Goal: Task Accomplishment & Management: Complete application form

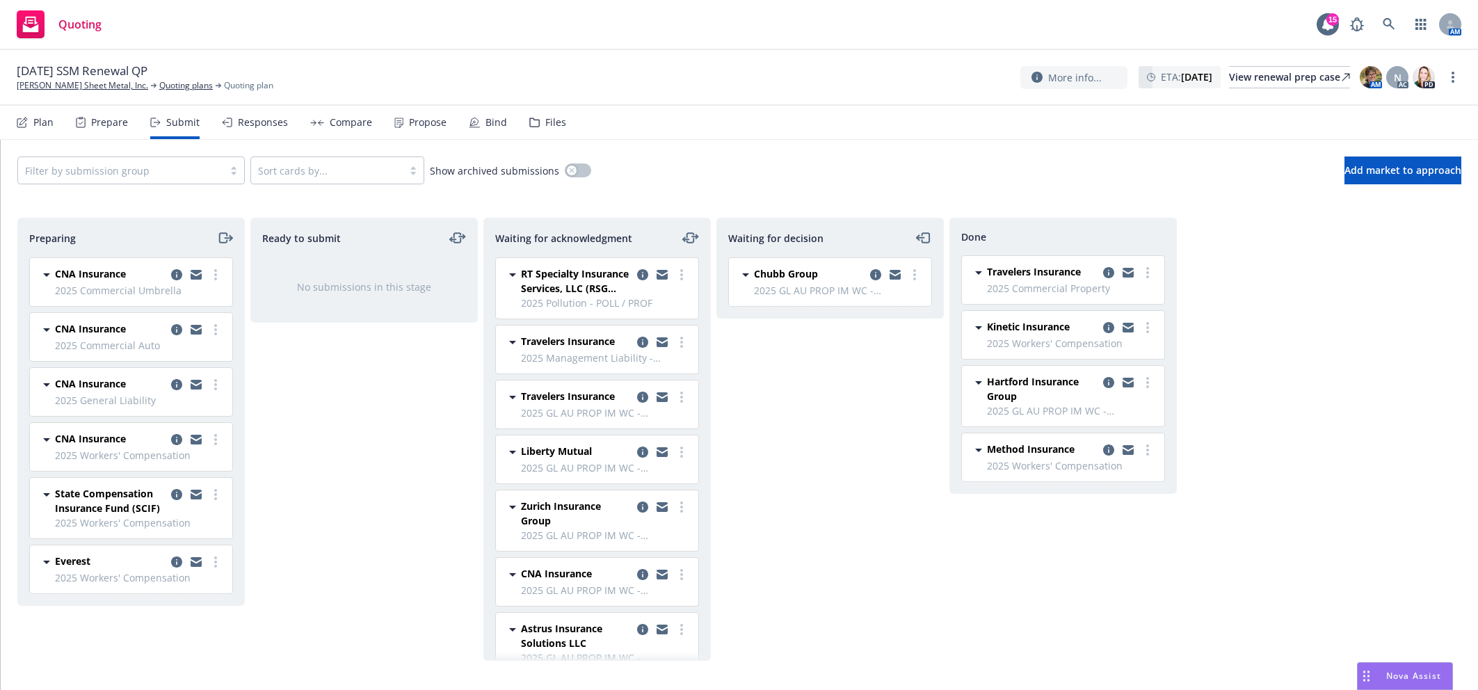
scroll to position [216, 0]
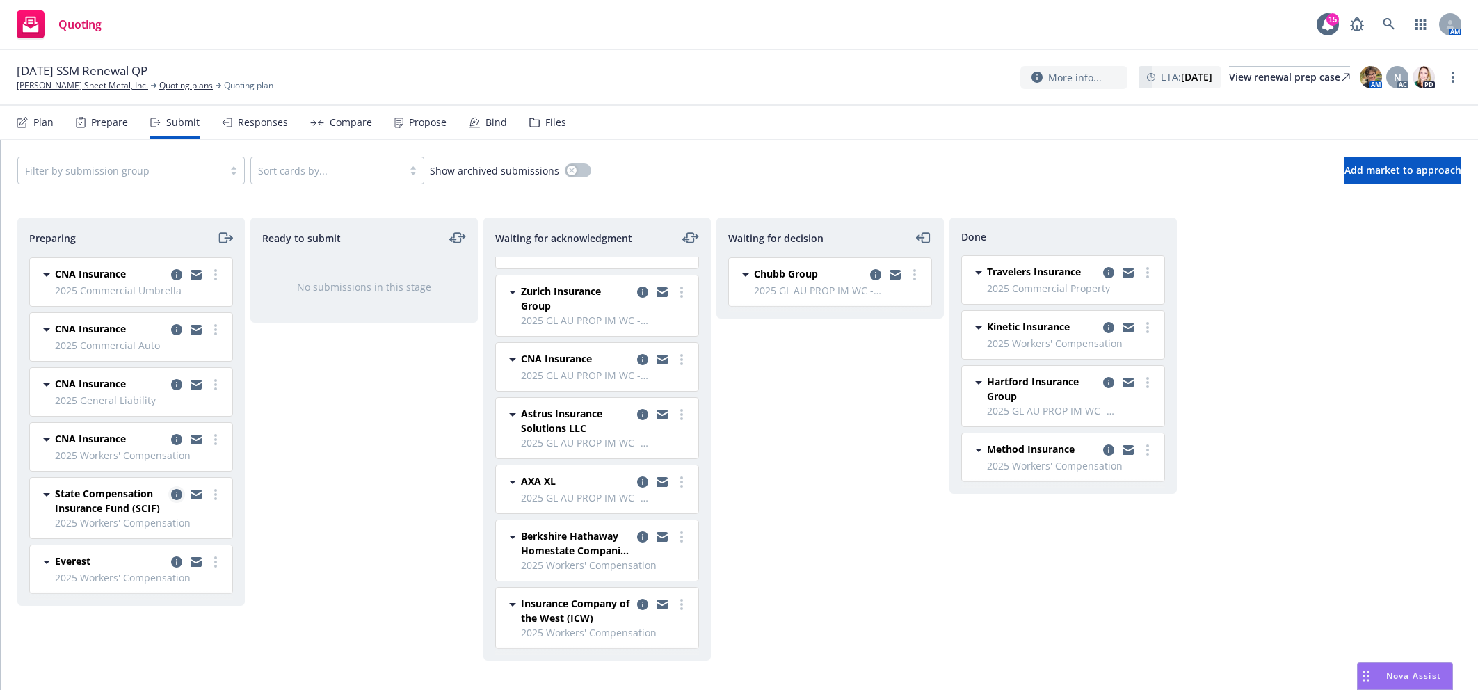
click at [176, 493] on icon "copy logging email" at bounding box center [176, 494] width 11 height 11
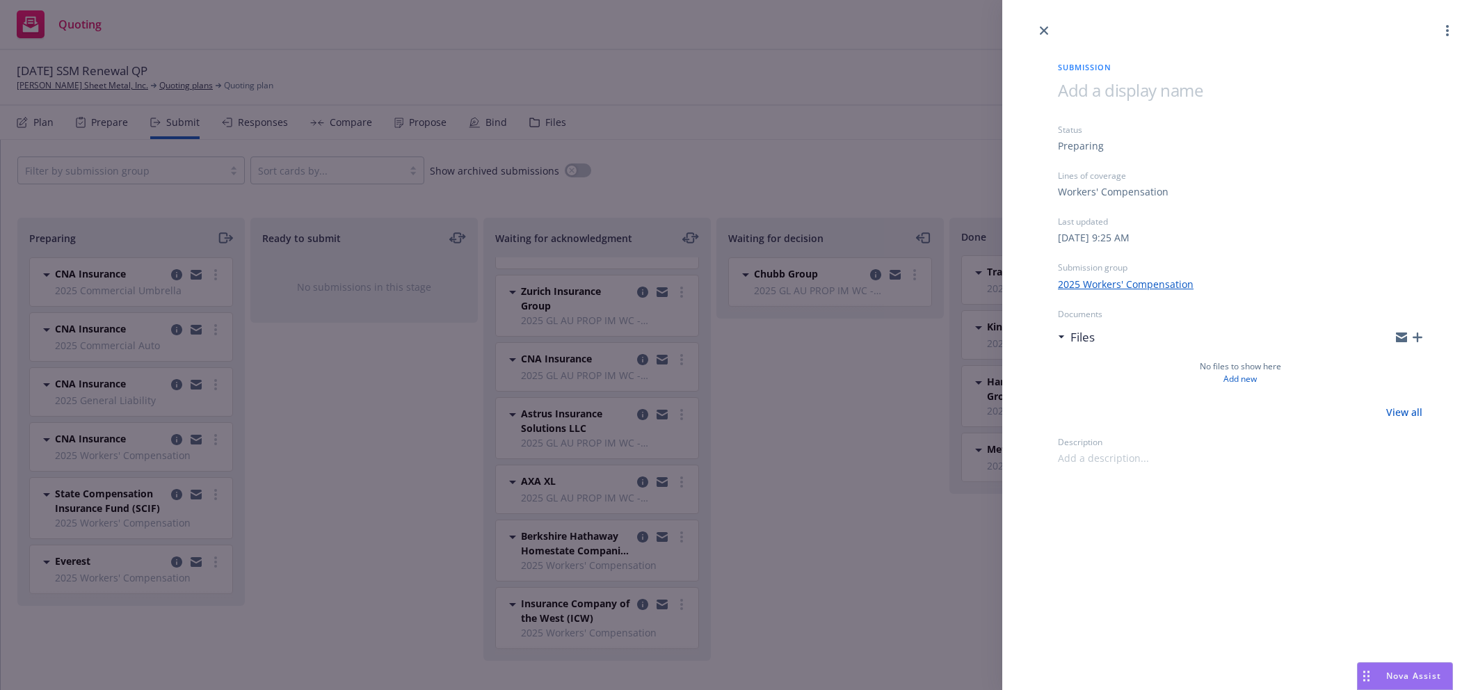
click at [1155, 465] on div "Submission Status Preparing Lines of coverage Workers' Compensation Last update…" at bounding box center [1240, 345] width 476 height 690
click at [861, 448] on div "Submission Status Preparing Lines of coverage Workers' Compensation Last update…" at bounding box center [739, 345] width 1478 height 690
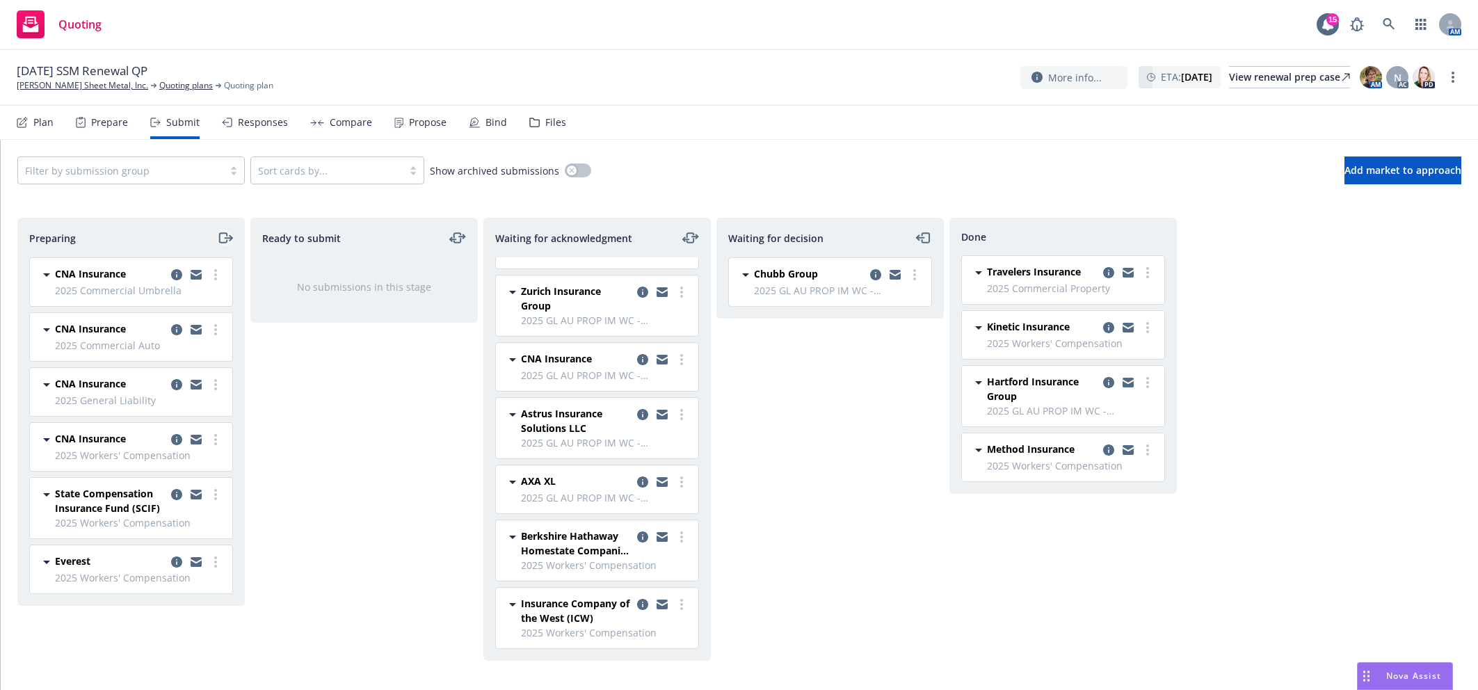
click at [225, 239] on icon "moveRight" at bounding box center [225, 237] width 16 height 17
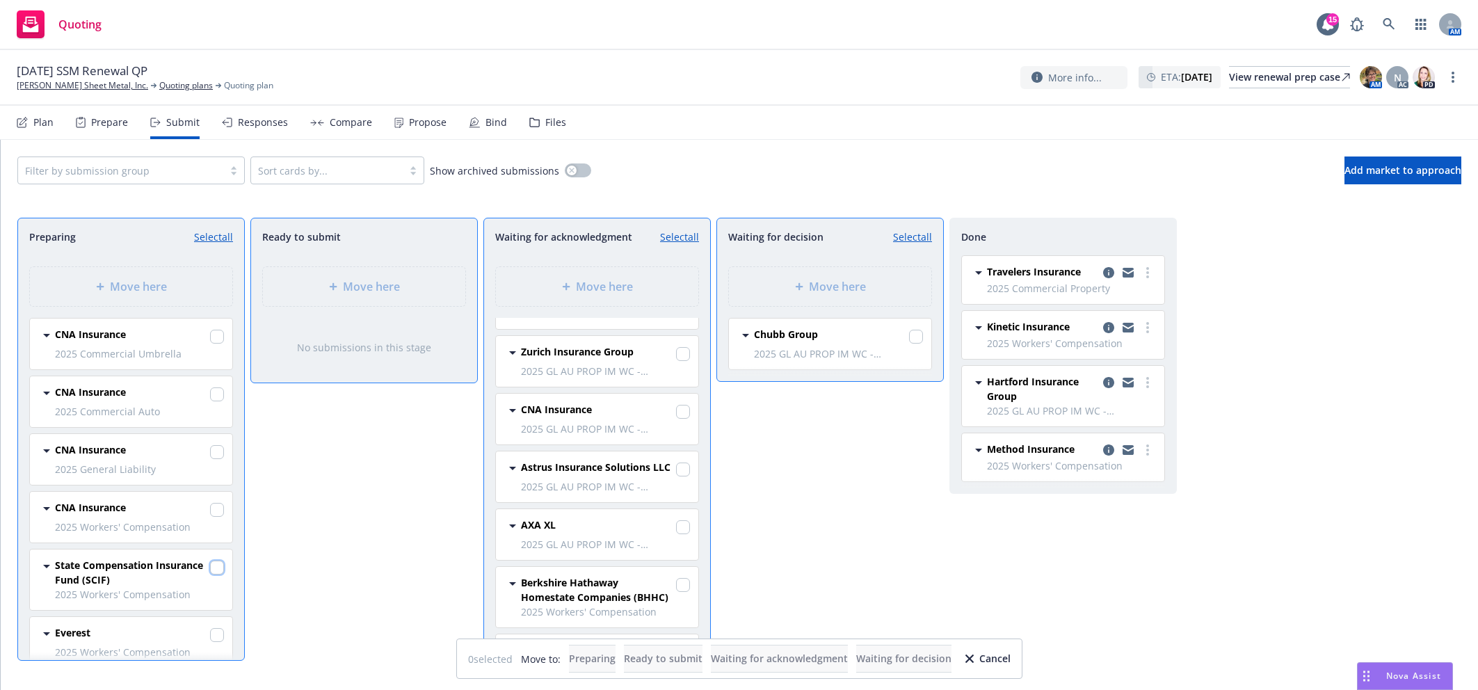
click at [210, 573] on input "checkbox" at bounding box center [217, 567] width 14 height 14
checkbox input "true"
click at [605, 293] on span "Move here" at bounding box center [604, 286] width 57 height 17
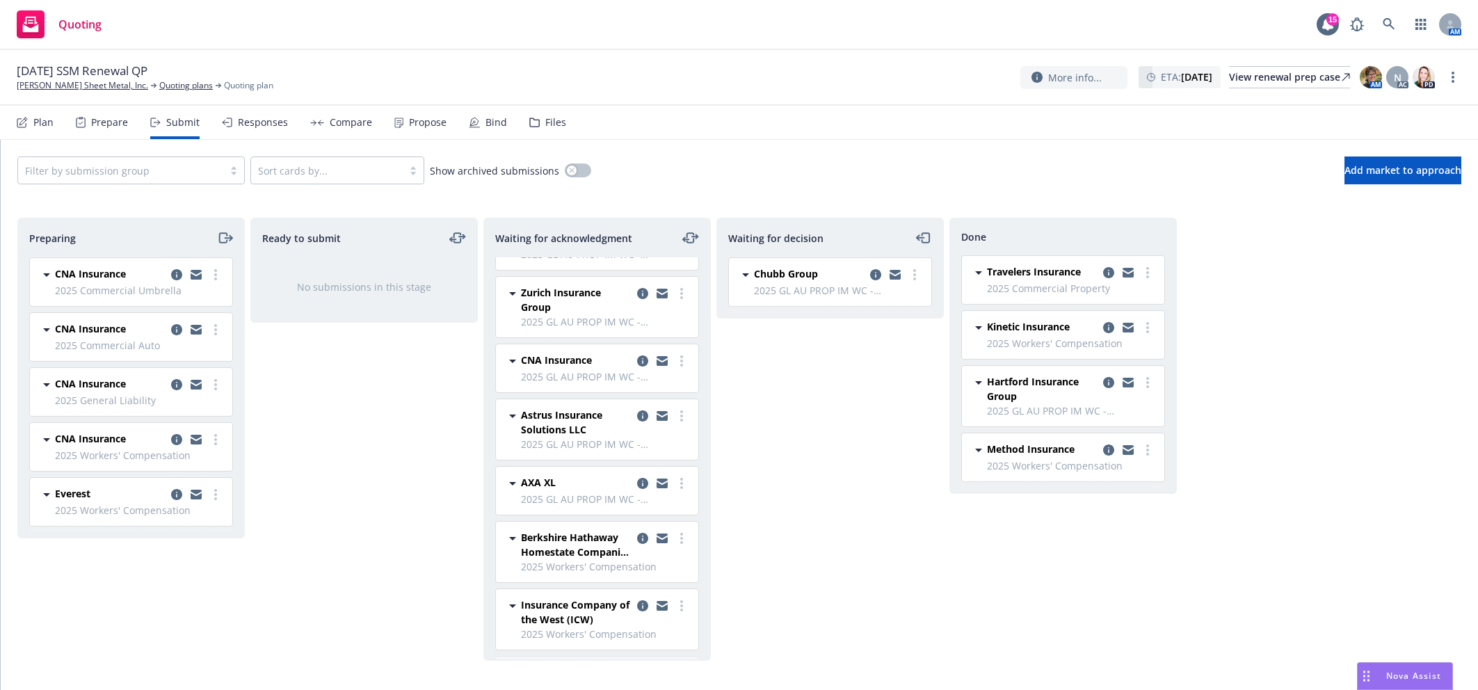
scroll to position [216, 0]
click at [828, 518] on div "Waiting for decision Chubb Group 2025 GL AU PROP IM WC - Marketing [DATE] 12:11…" at bounding box center [829, 439] width 227 height 443
click at [222, 238] on icon "moveRight" at bounding box center [225, 237] width 16 height 17
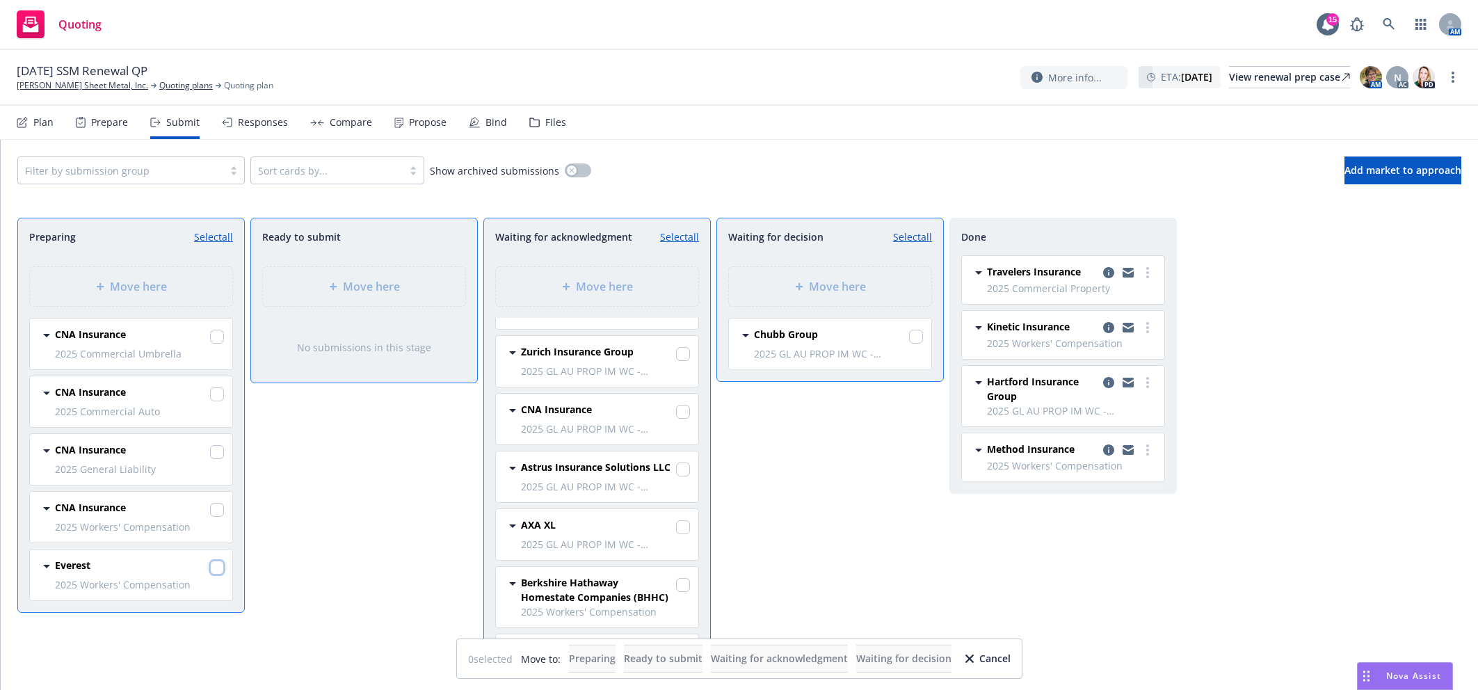
click at [220, 574] on input "checkbox" at bounding box center [217, 567] width 14 height 14
checkbox input "true"
click at [604, 296] on div "Move here" at bounding box center [597, 286] width 202 height 39
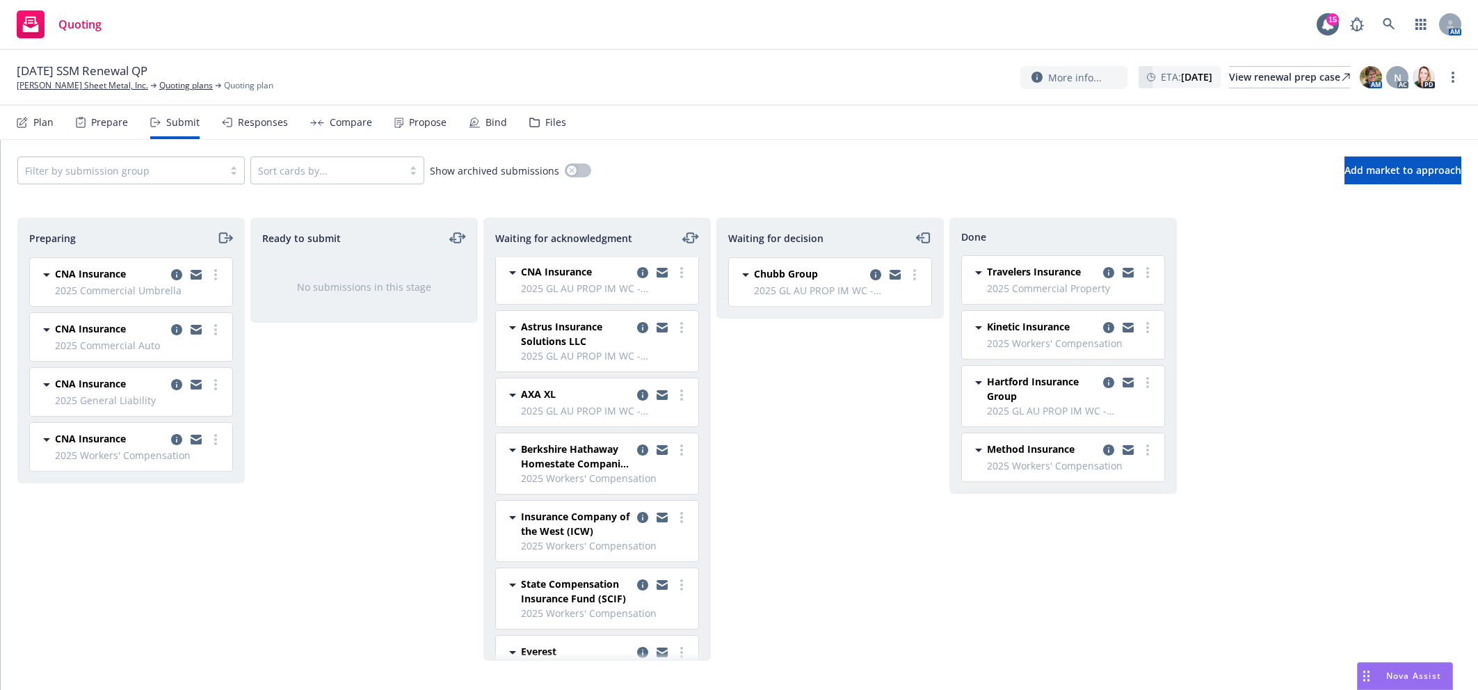
scroll to position [338, 0]
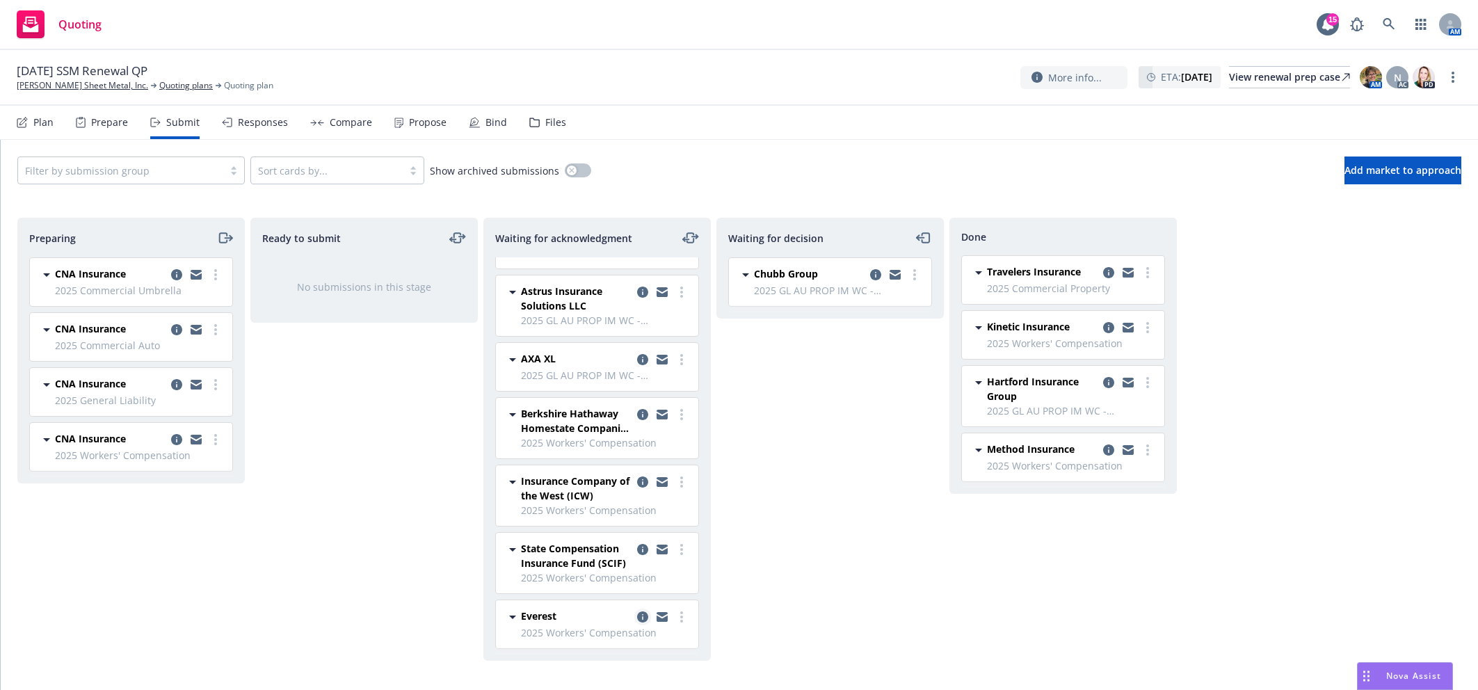
click at [637, 617] on icon "copy logging email" at bounding box center [642, 616] width 11 height 11
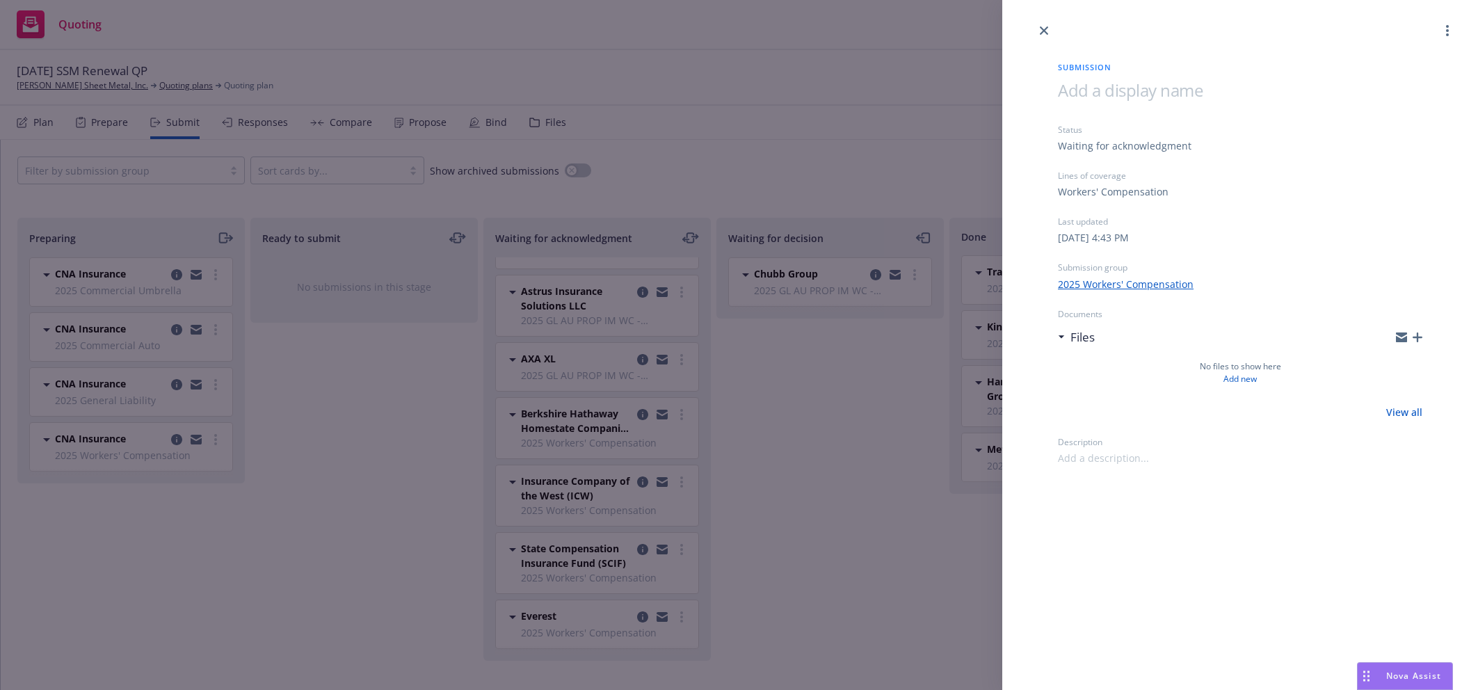
click at [1411, 339] on div at bounding box center [1409, 337] width 26 height 11
click at [1416, 340] on icon "button" at bounding box center [1417, 337] width 10 height 10
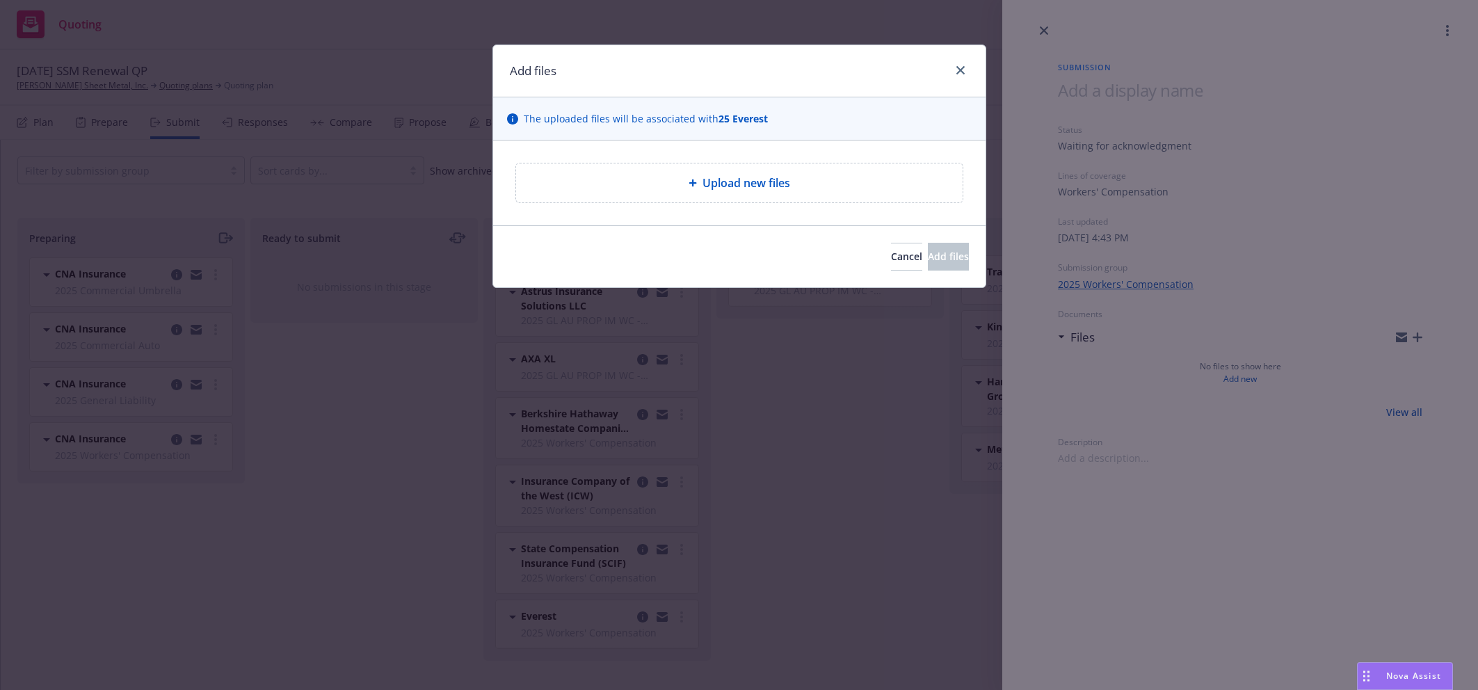
click at [704, 182] on span "Upload new files" at bounding box center [746, 183] width 88 height 17
type textarea "x"
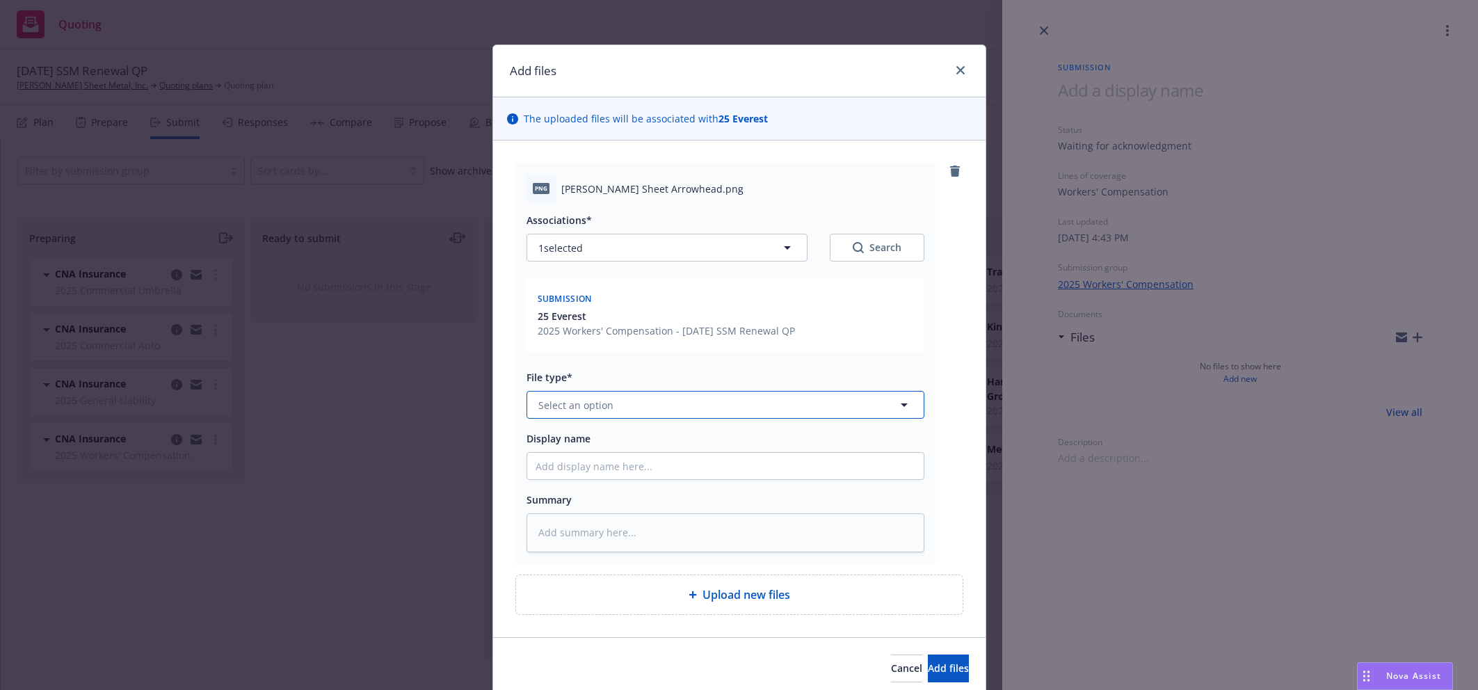
click at [759, 410] on button "Select an option" at bounding box center [725, 405] width 398 height 28
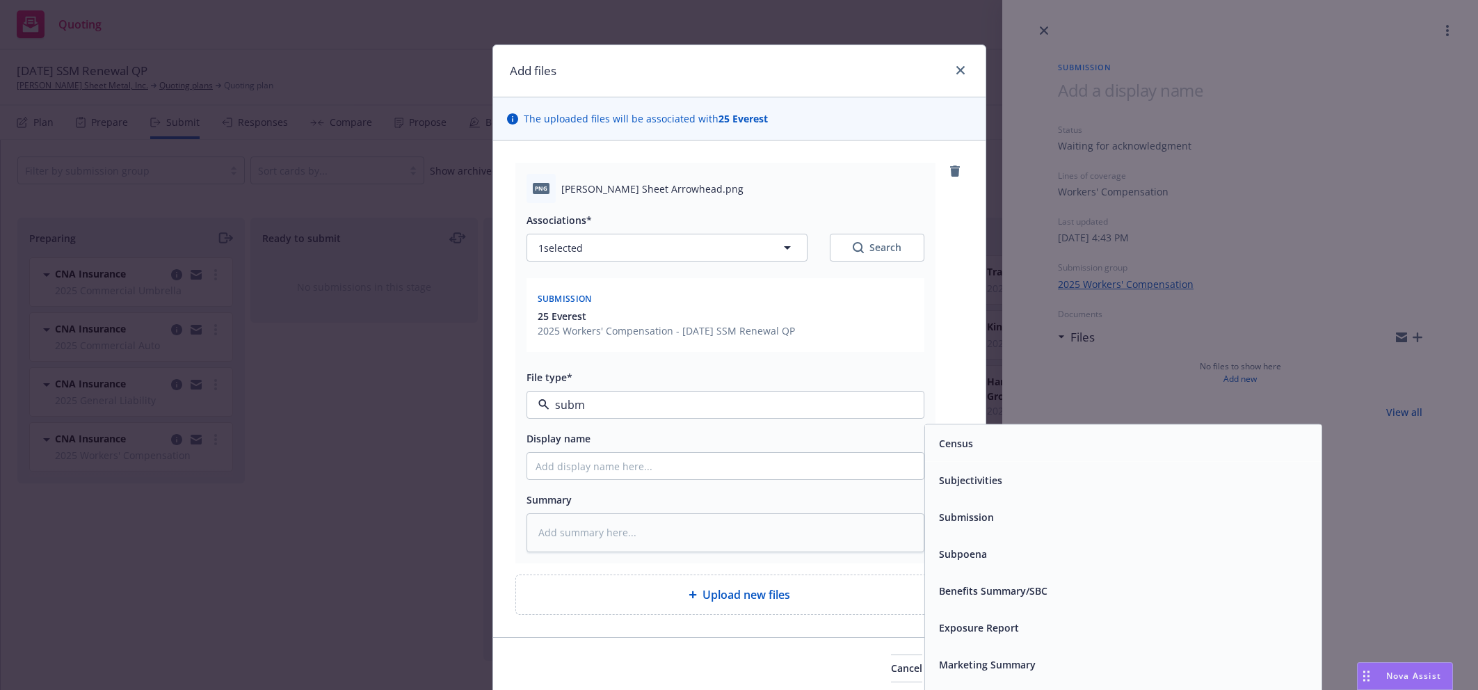
type input "submi"
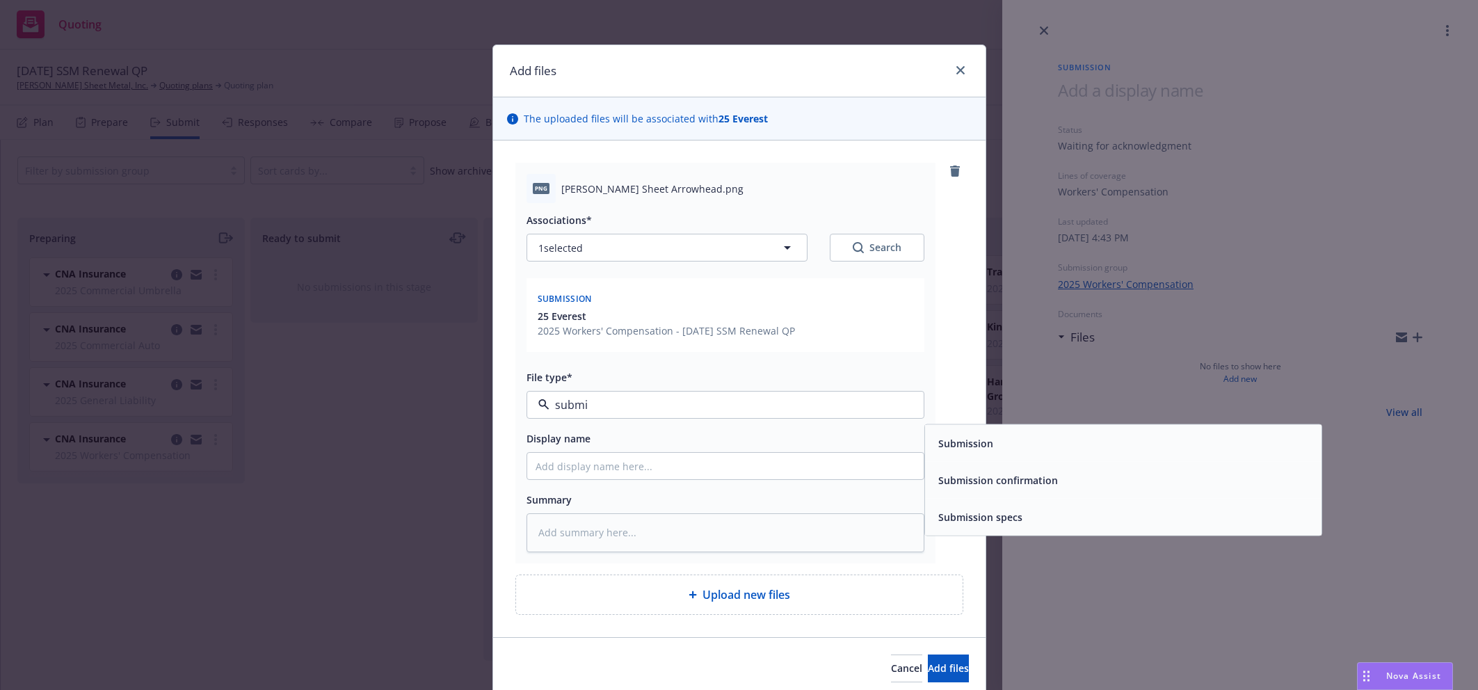
drag, startPoint x: 1019, startPoint y: 480, endPoint x: 917, endPoint y: 470, distance: 102.0
click at [1011, 478] on span "Submission confirmation" at bounding box center [998, 480] width 120 height 15
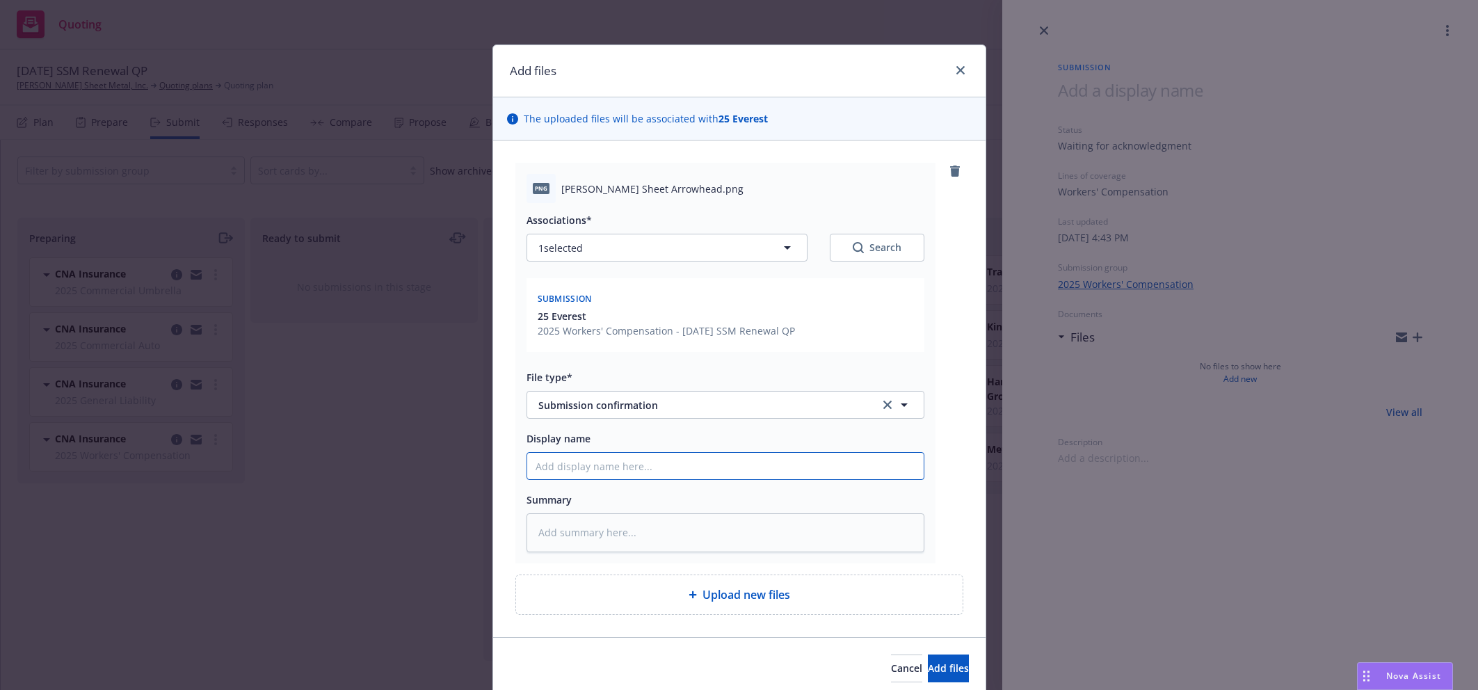
click at [704, 467] on input "Display name" at bounding box center [725, 466] width 396 height 26
type textarea "x"
type input "2"
type textarea "x"
type input "25"
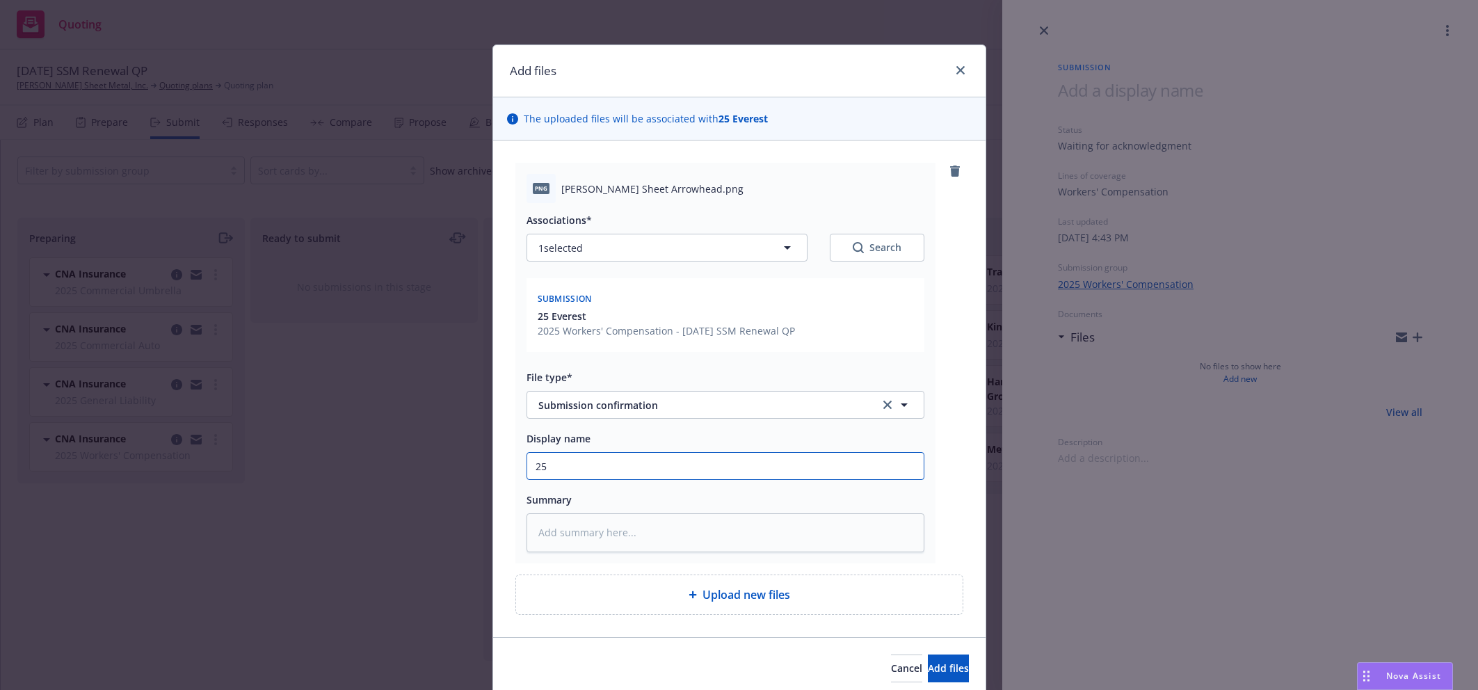
type textarea "x"
type input "25-"
type textarea "x"
type input "25-2"
type textarea "x"
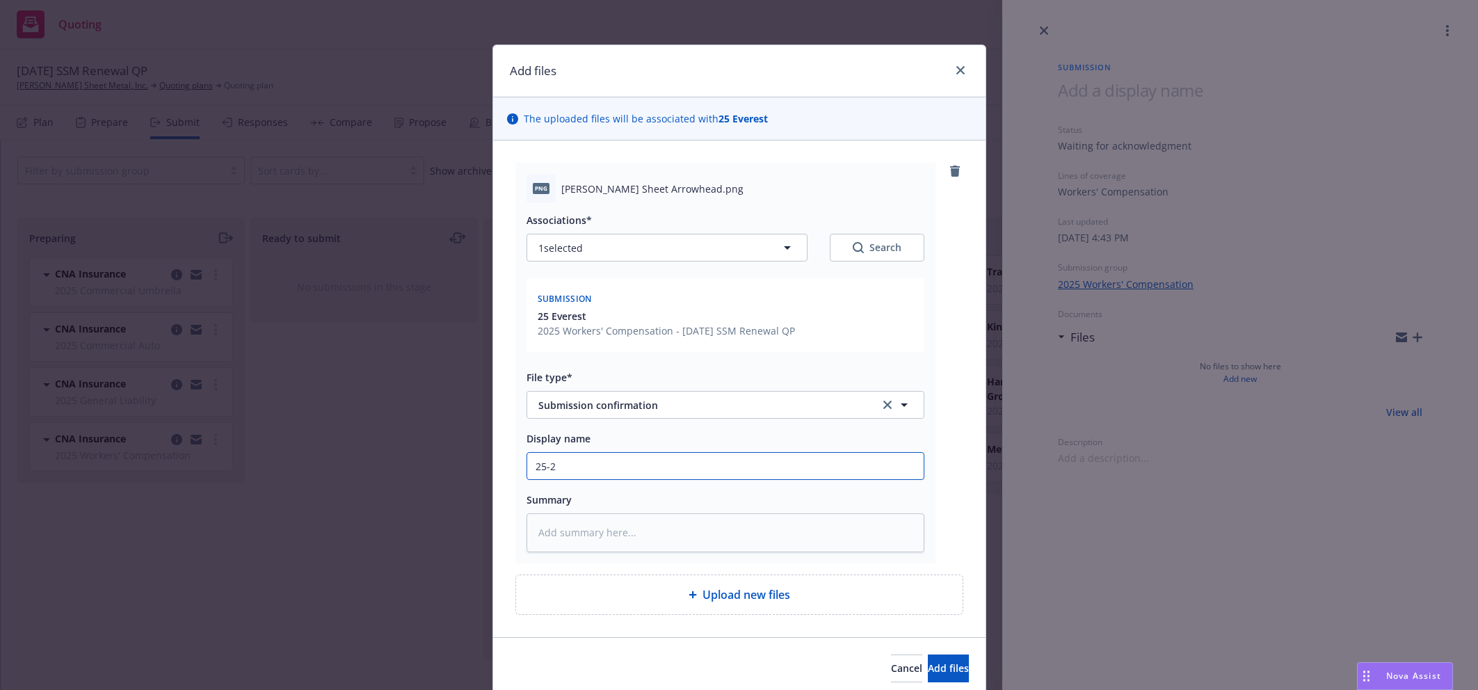
type input "25-26"
type textarea "x"
type input "25-26"
type textarea "x"
type input "25-26 WC"
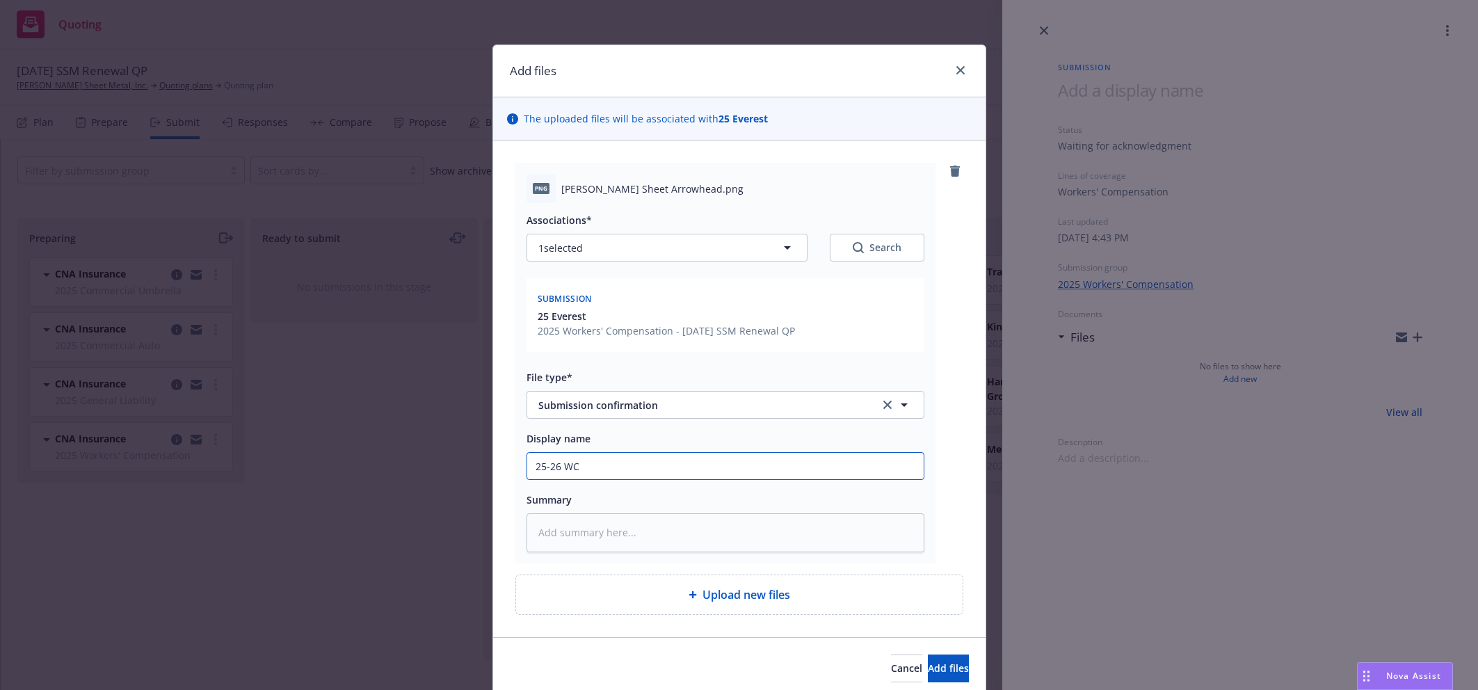
type textarea "x"
type input "25-26 WC"
type textarea "x"
type input "25-26 WC A"
type textarea "x"
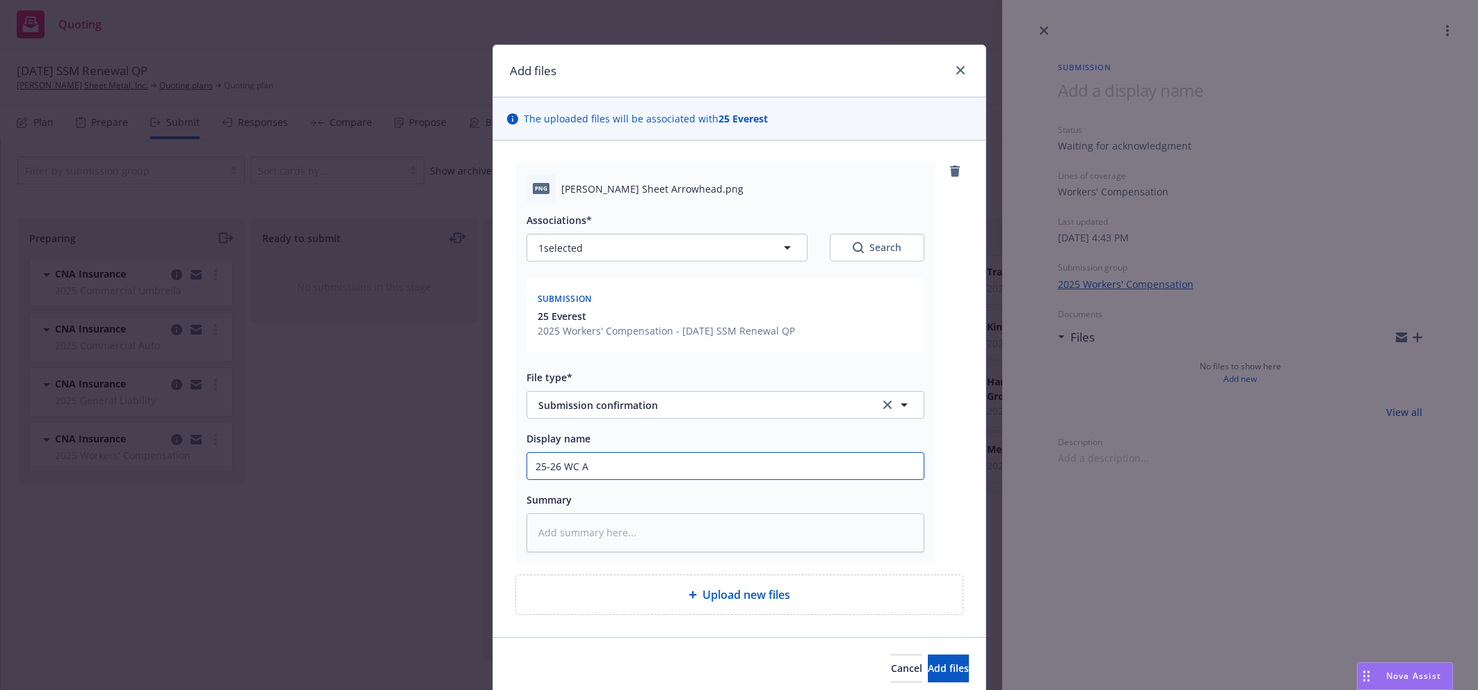
type input "25-26 WC Ar"
type textarea "x"
type input "25-26 WC Arr"
type textarea "x"
type input "25-26 WC ARROWHEAD - SUBMISSION CONFIRMATION"
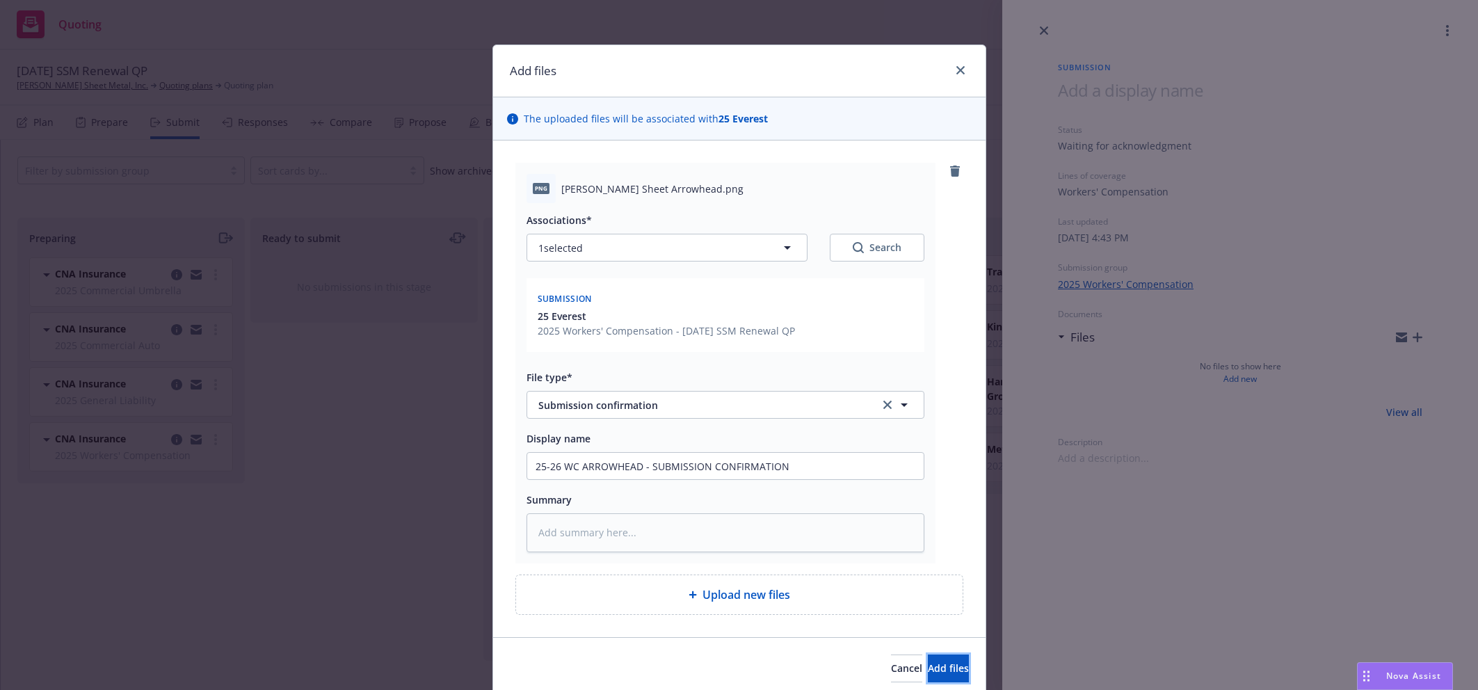
drag, startPoint x: 909, startPoint y: 673, endPoint x: 905, endPoint y: 663, distance: 11.2
click at [928, 663] on span "Add files" at bounding box center [948, 667] width 41 height 13
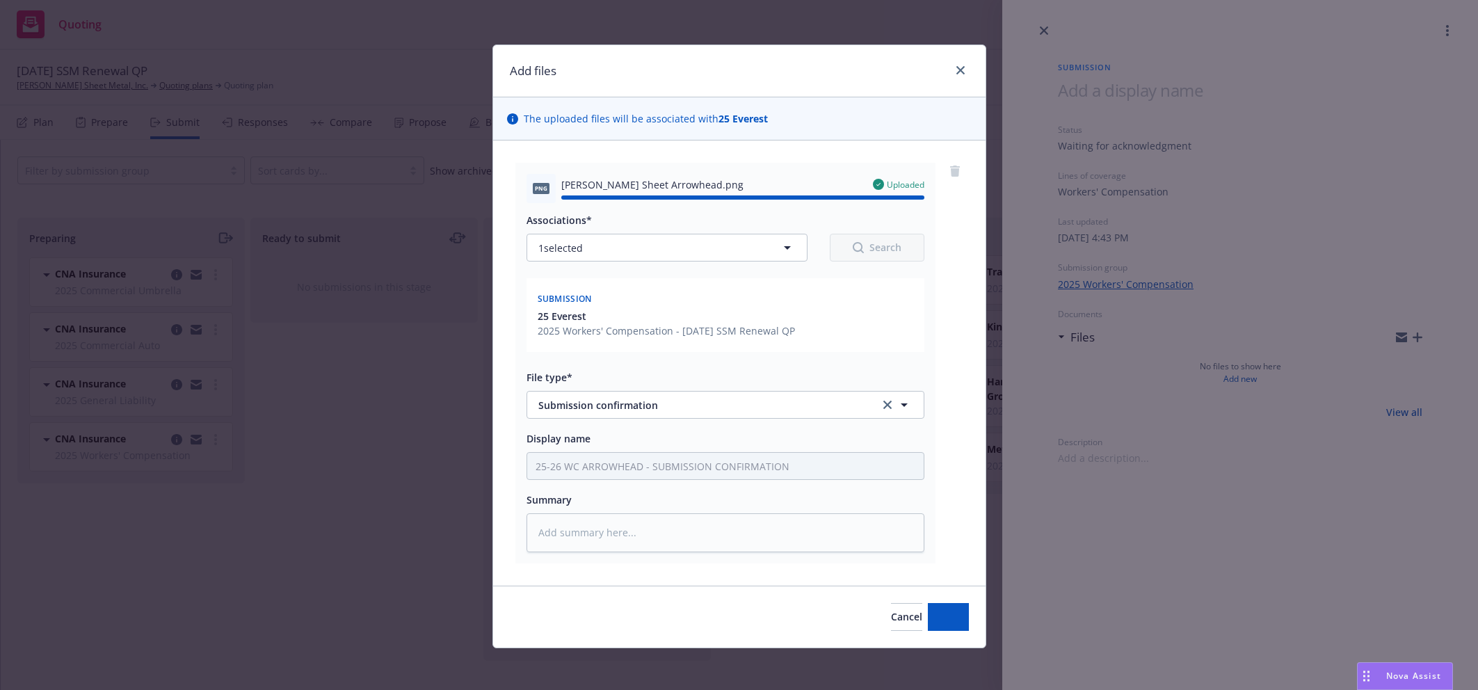
type textarea "x"
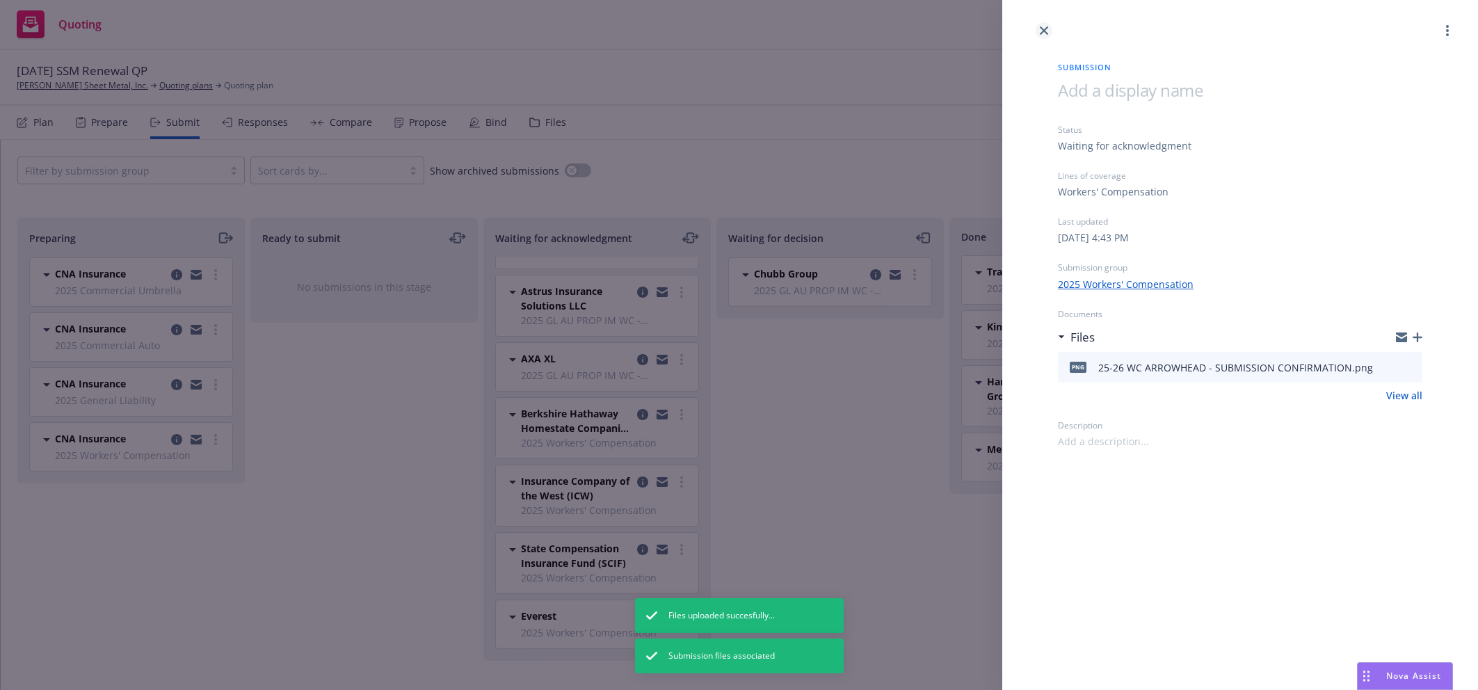
click at [1041, 31] on icon "close" at bounding box center [1044, 30] width 8 height 8
